Goal: Check status: Check status

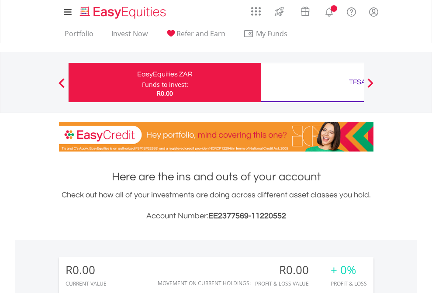
scroll to position [84, 137]
click at [142, 83] on div "Funds to invest:" at bounding box center [165, 84] width 46 height 9
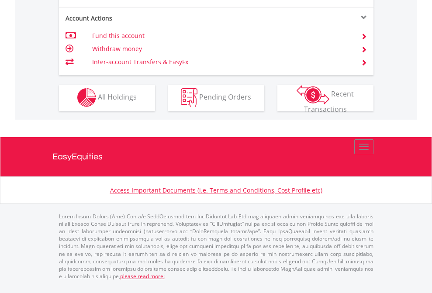
scroll to position [817, 0]
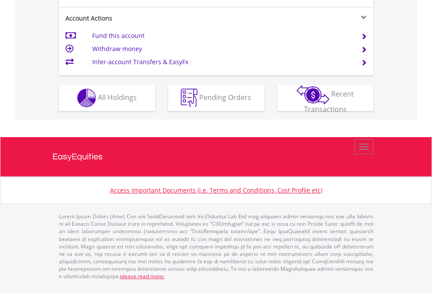
scroll to position [820, 0]
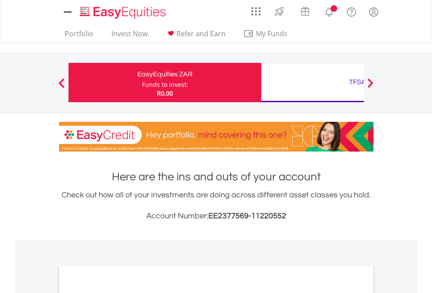
scroll to position [525, 0]
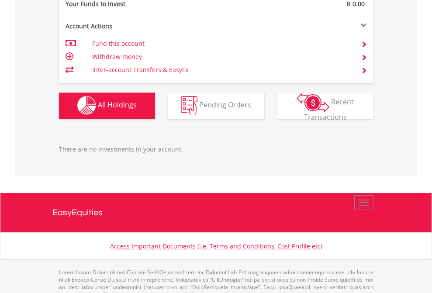
scroll to position [865, 0]
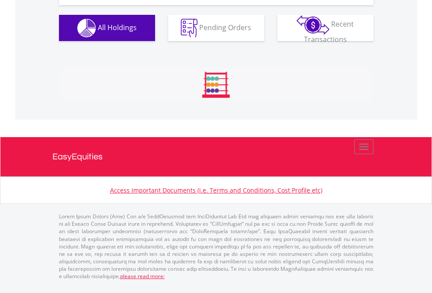
scroll to position [84, 137]
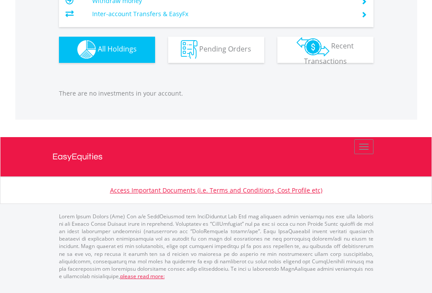
scroll to position [84, 137]
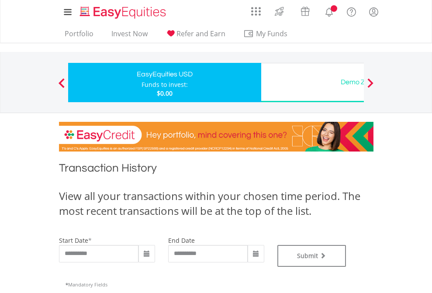
type input "**********"
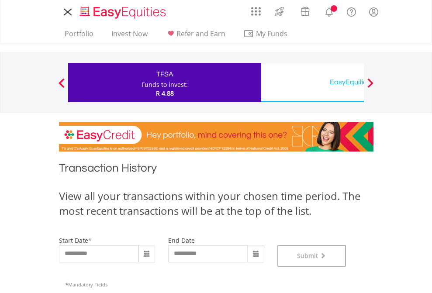
scroll to position [354, 0]
click at [312, 83] on div "EasyEquities USD" at bounding box center [357, 82] width 182 height 12
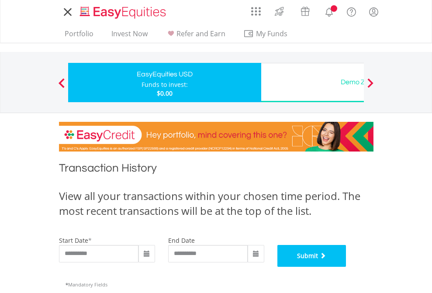
click at [346, 267] on button "Submit" at bounding box center [311, 256] width 69 height 22
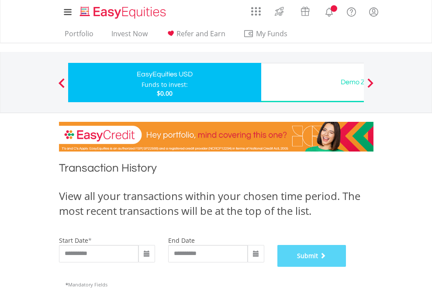
scroll to position [354, 0]
